Goal: Entertainment & Leisure: Consume media (video, audio)

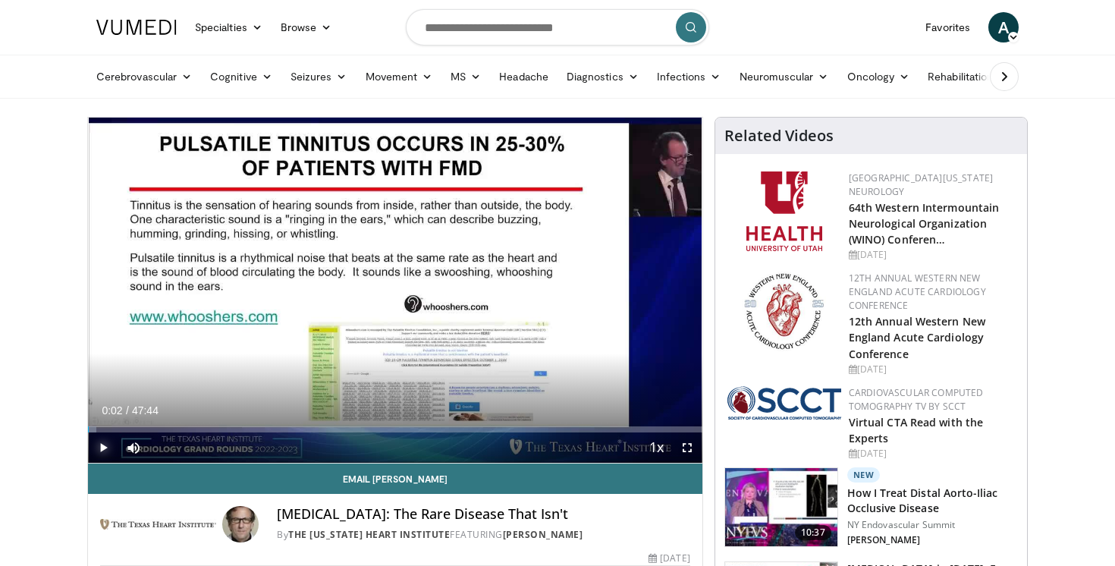
click at [102, 451] on span "Video Player" at bounding box center [103, 447] width 30 height 30
click at [689, 450] on span "Video Player" at bounding box center [687, 447] width 30 height 30
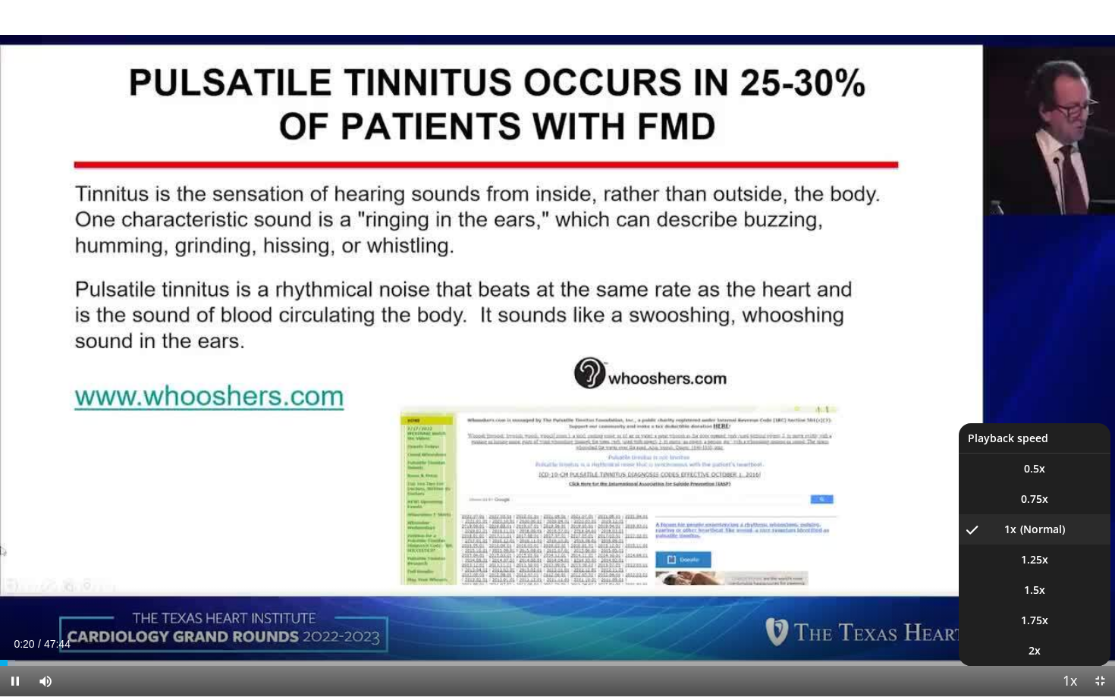
click at [1064, 565] on span "Video Player" at bounding box center [1069, 682] width 21 height 30
click at [1049, 565] on li "1.5x" at bounding box center [1034, 590] width 152 height 30
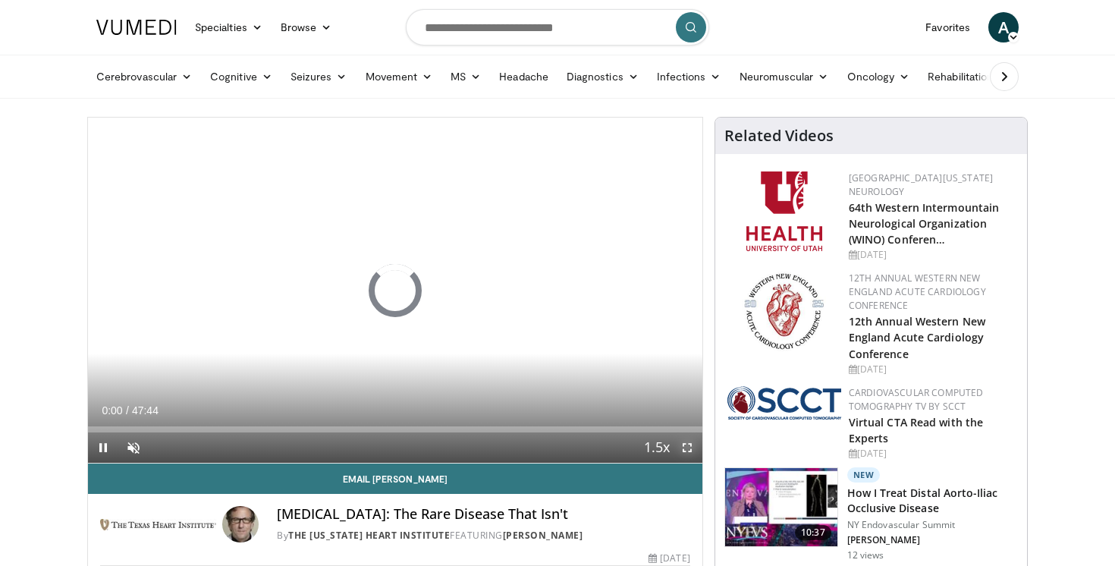
click at [685, 458] on span "Video Player" at bounding box center [687, 447] width 30 height 30
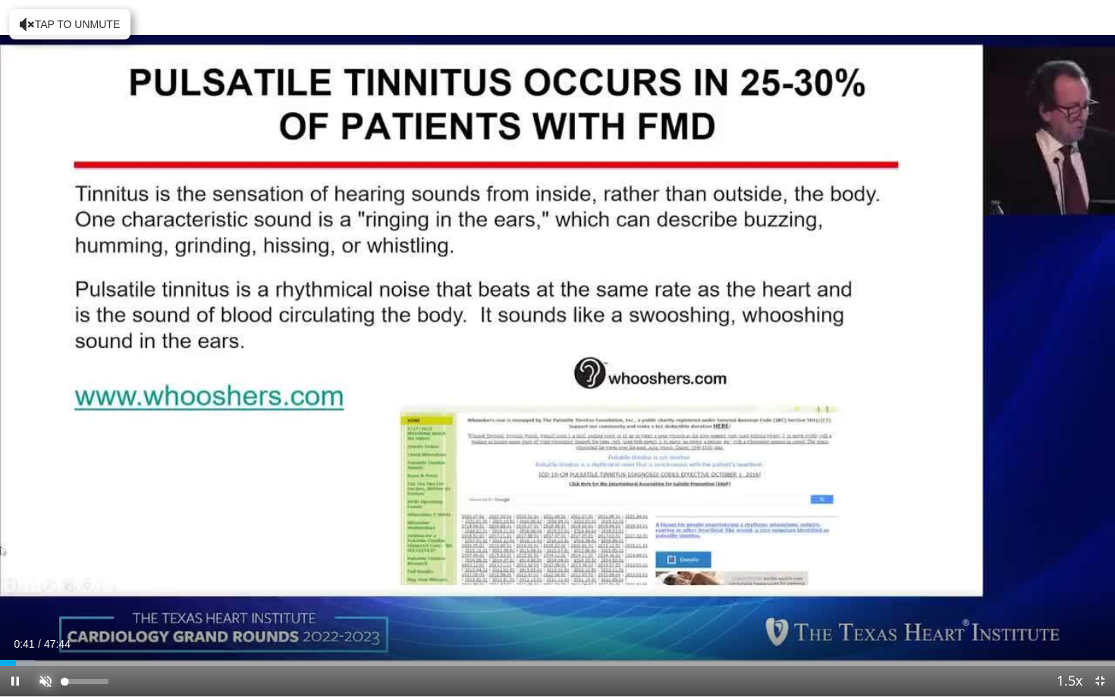
click at [45, 565] on span "Video Player" at bounding box center [45, 681] width 30 height 30
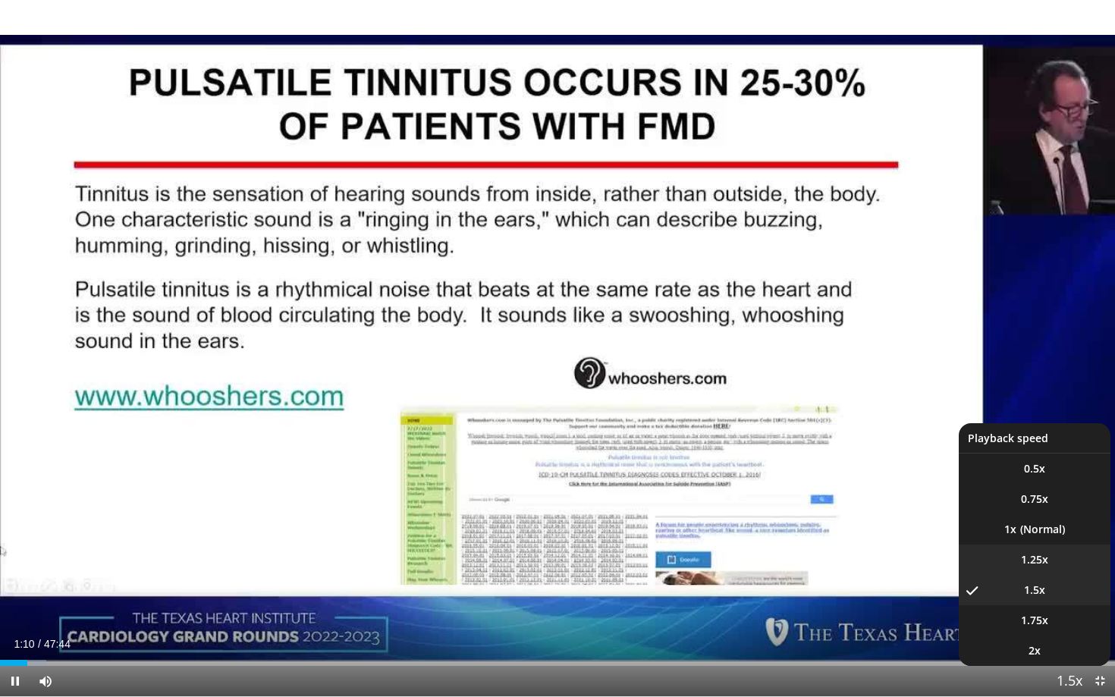
click at [1035, 556] on span "1.25x" at bounding box center [1034, 559] width 27 height 15
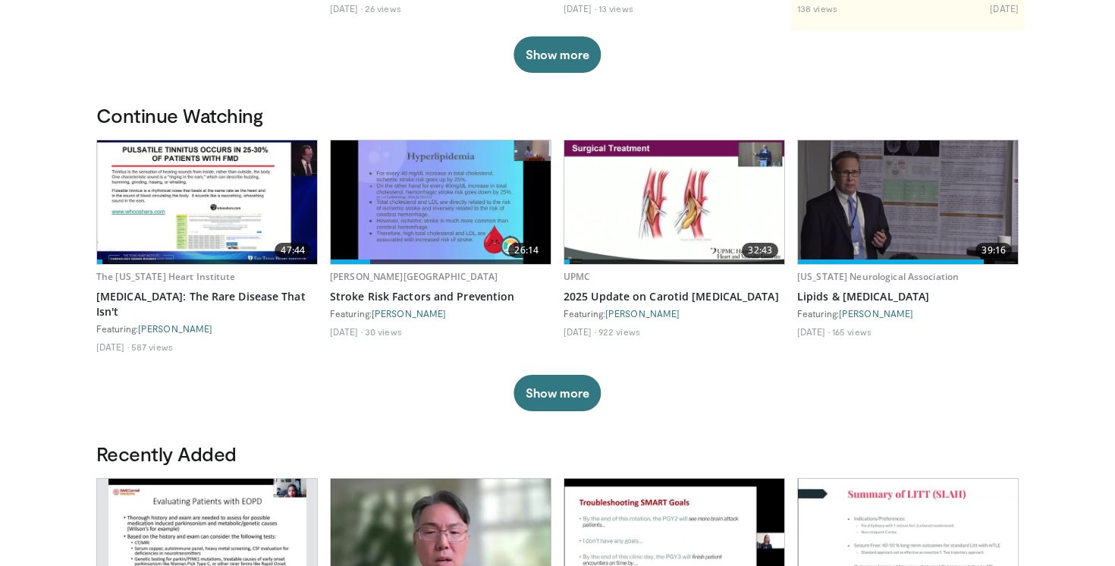
scroll to position [365, 0]
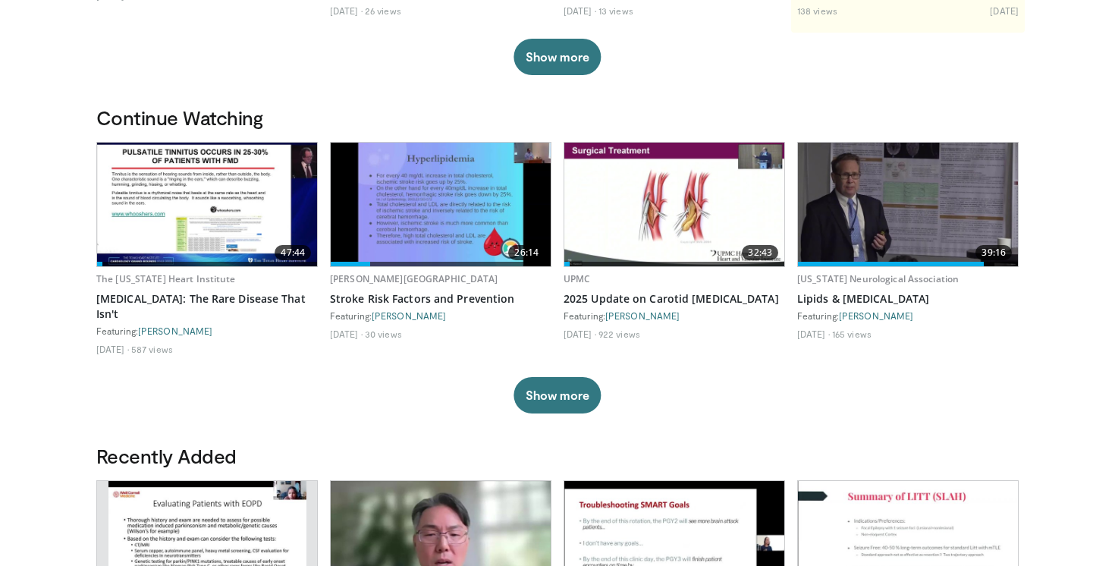
click at [209, 183] on img at bounding box center [207, 205] width 220 height 124
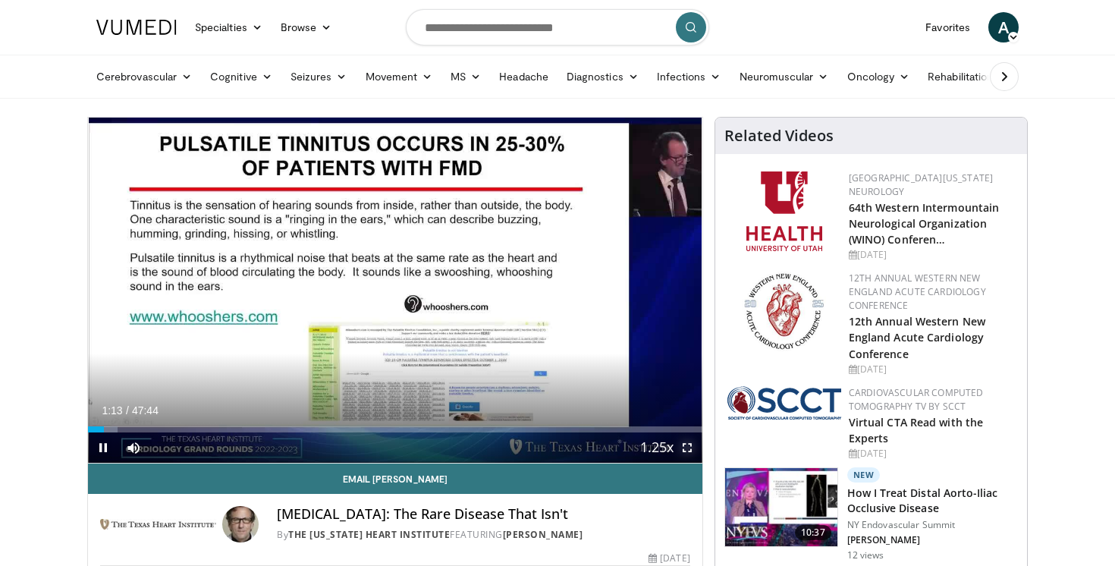
click at [689, 450] on span "Video Player" at bounding box center [687, 447] width 30 height 30
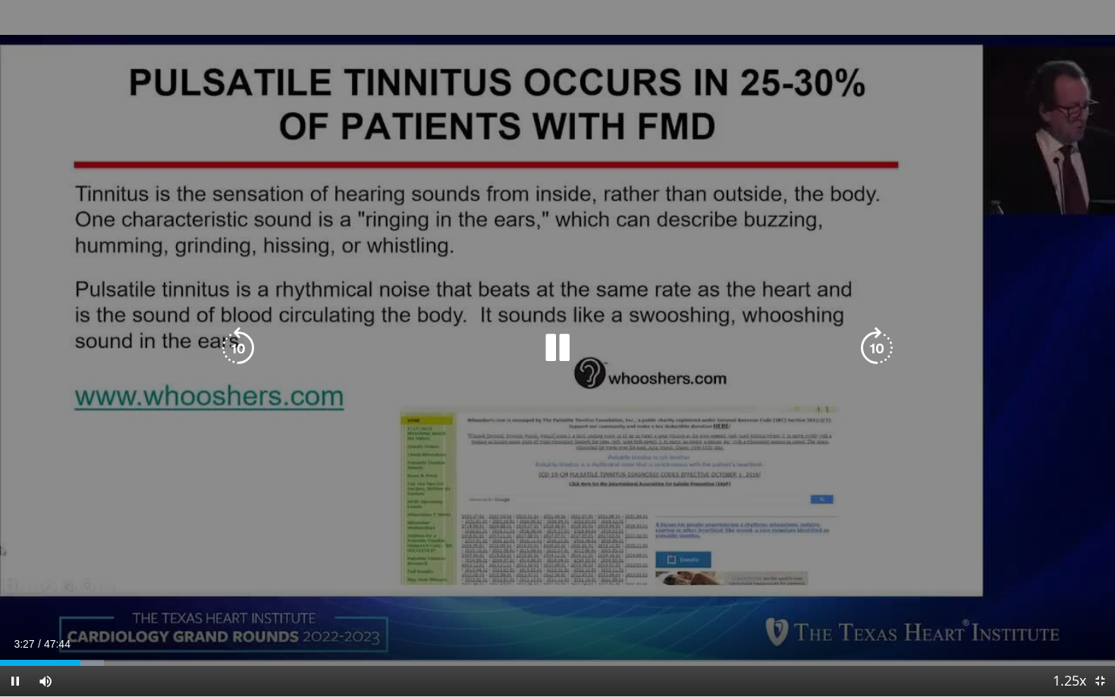
click at [557, 341] on icon "Video Player" at bounding box center [557, 348] width 42 height 42
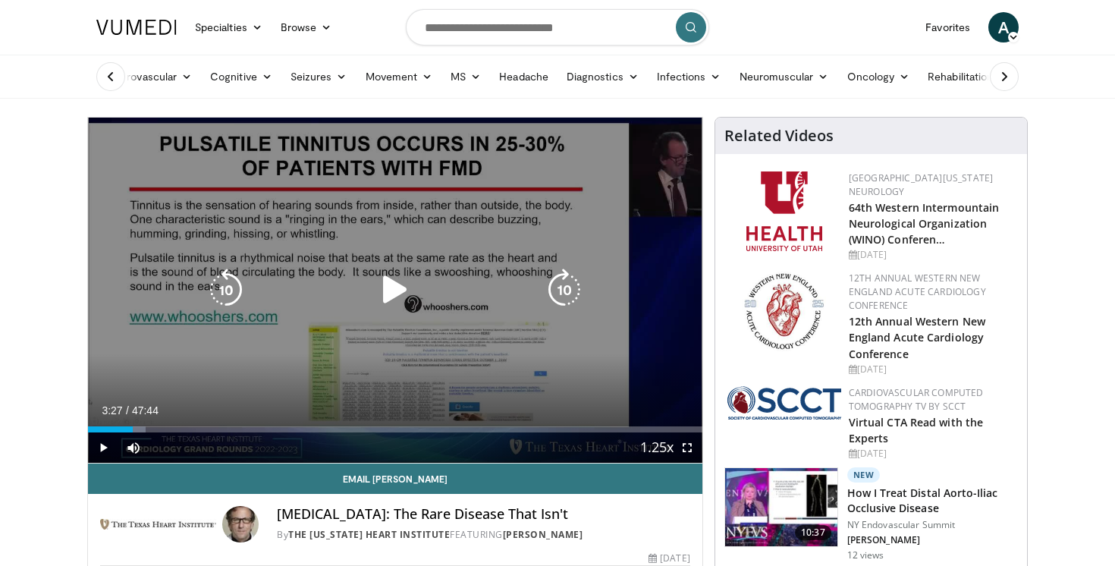
click at [372, 320] on div "10 seconds Tap to unmute" at bounding box center [395, 290] width 614 height 345
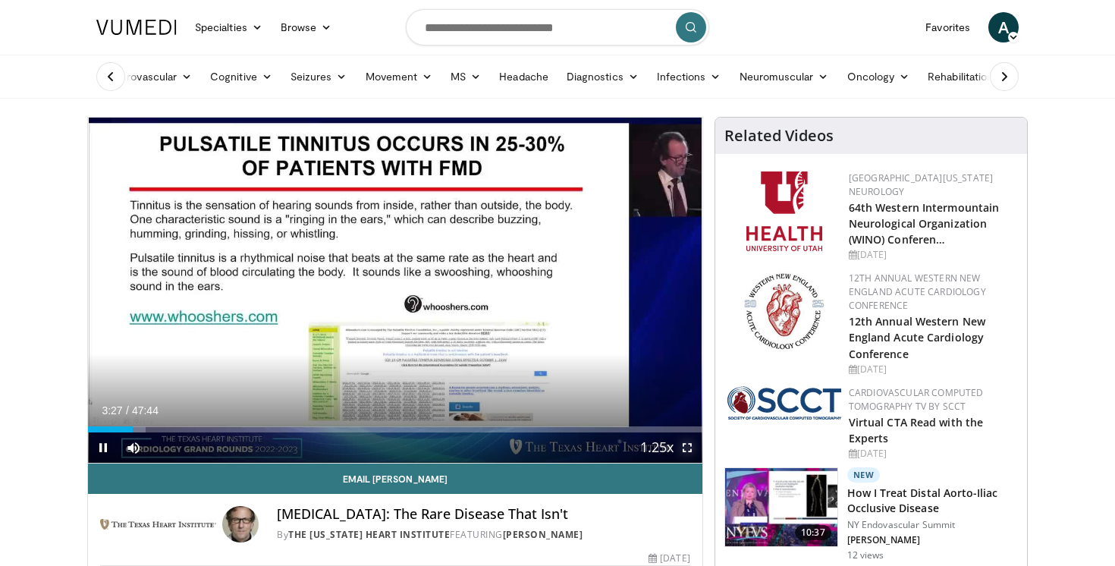
click at [685, 451] on span "Video Player" at bounding box center [687, 447] width 30 height 30
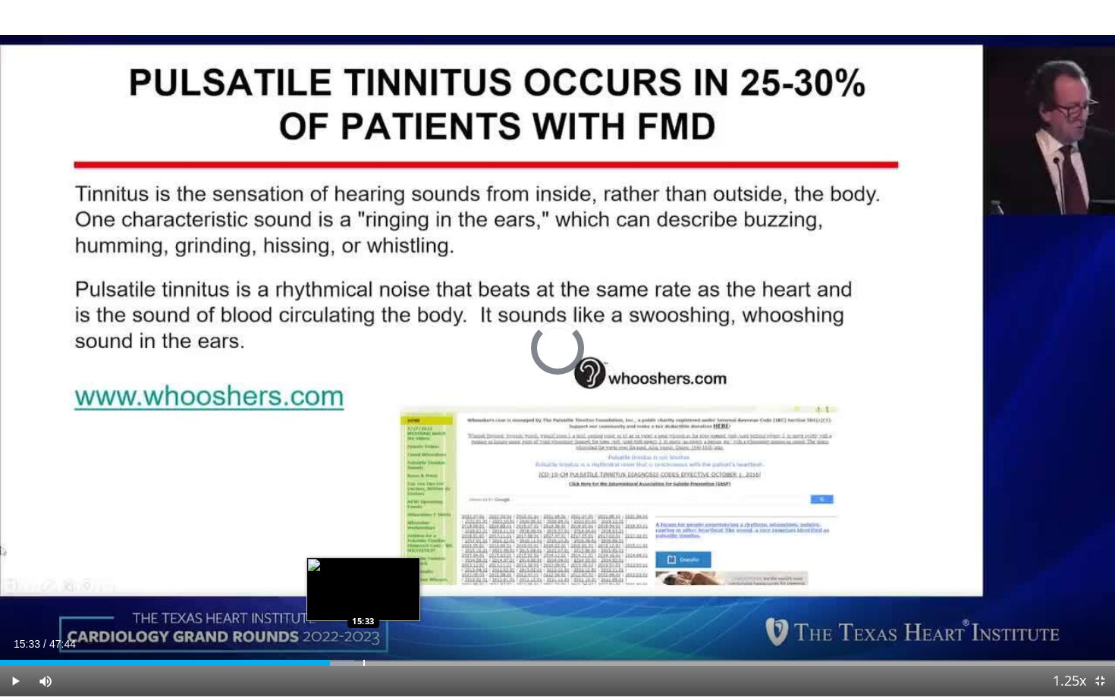
click at [363, 565] on div "Progress Bar" at bounding box center [364, 663] width 2 height 6
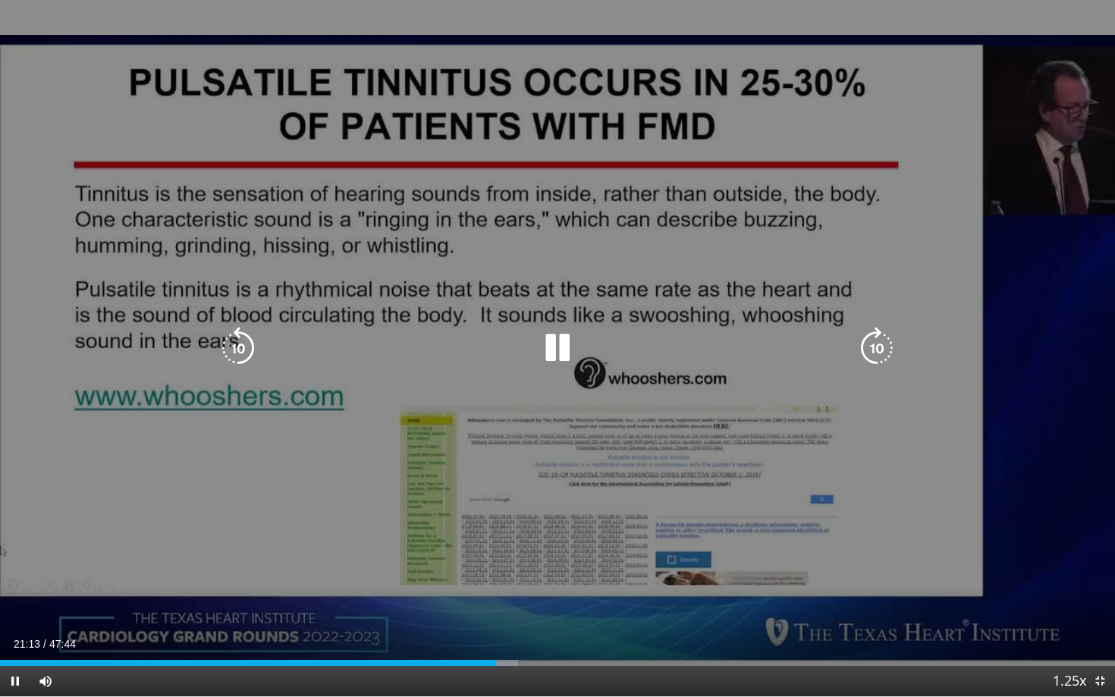
click at [561, 350] on icon "Video Player" at bounding box center [557, 348] width 42 height 42
